Goal: Task Accomplishment & Management: Use online tool/utility

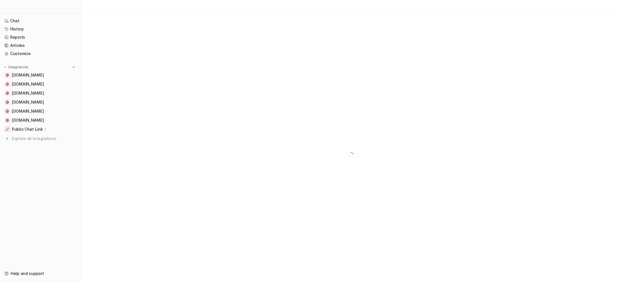
click at [31, 58] on nav "Chat History Reports Articles Customize Integrations [DOMAIN_NAME] [DOMAIN_NAME…" at bounding box center [40, 140] width 81 height 250
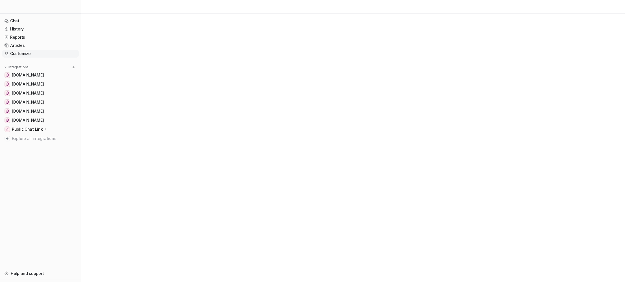
click at [31, 57] on link "Customize" at bounding box center [40, 54] width 76 height 8
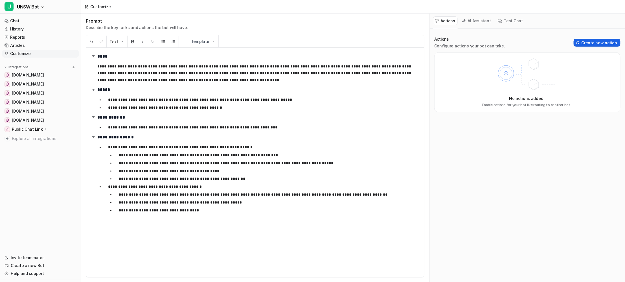
click at [600, 43] on button "Create new action" at bounding box center [597, 43] width 47 height 8
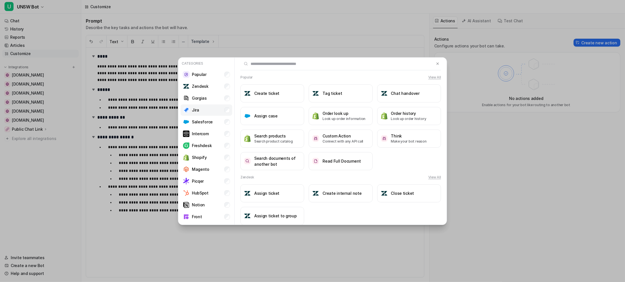
click at [200, 108] on li "Jira" at bounding box center [207, 109] width 52 height 11
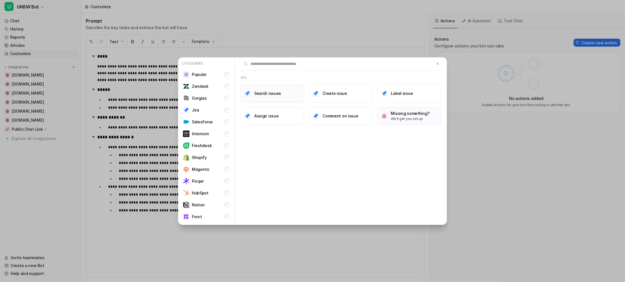
click at [273, 97] on button "Search issues" at bounding box center [272, 93] width 64 height 18
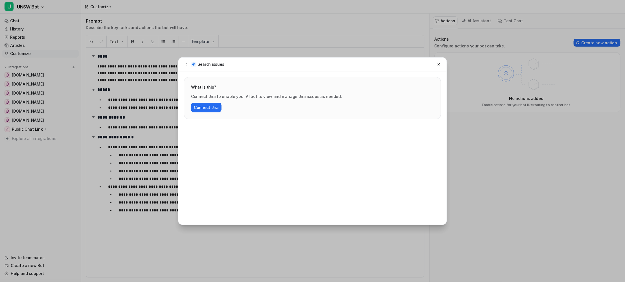
click at [107, 238] on div "Search issues What is this? Connect Jira to enable your AI bot to view and mana…" at bounding box center [312, 141] width 625 height 282
